Goal: Task Accomplishment & Management: Manage account settings

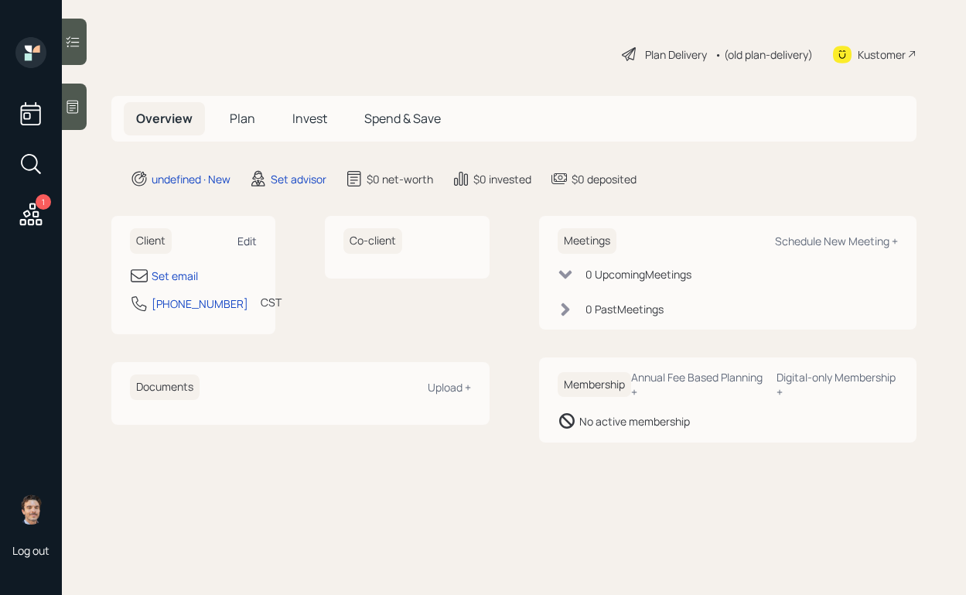
click at [241, 240] on div "Edit" at bounding box center [246, 240] width 19 height 15
select select "America/[GEOGRAPHIC_DATA]"
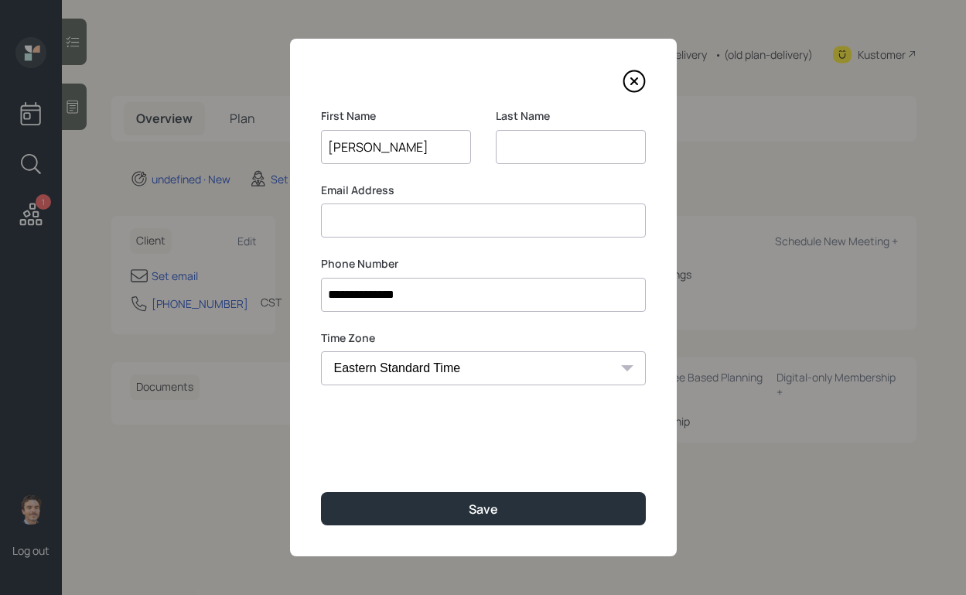
type input "[PERSON_NAME]"
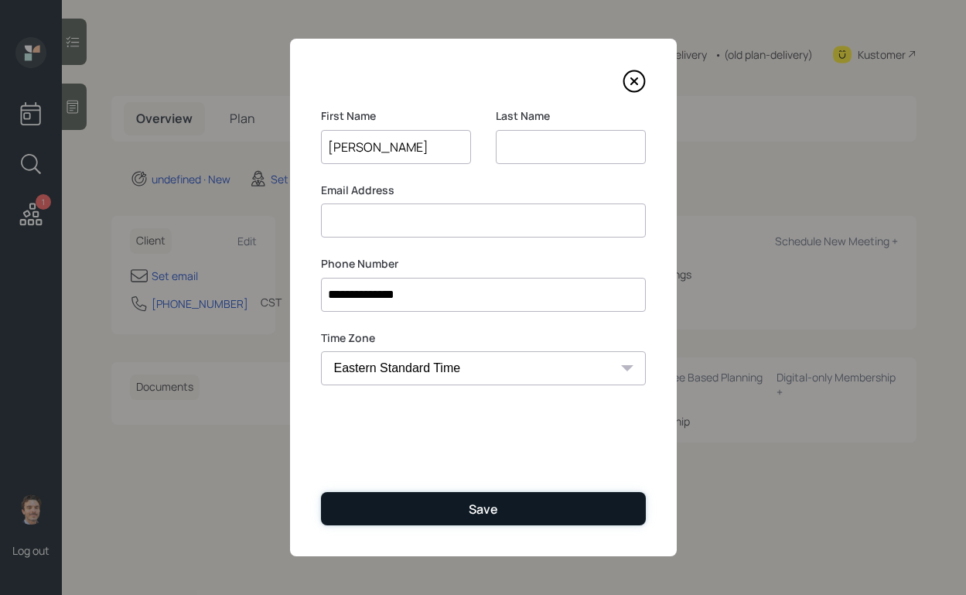
click at [455, 507] on button "Save" at bounding box center [483, 508] width 325 height 33
